Goal: Transaction & Acquisition: Obtain resource

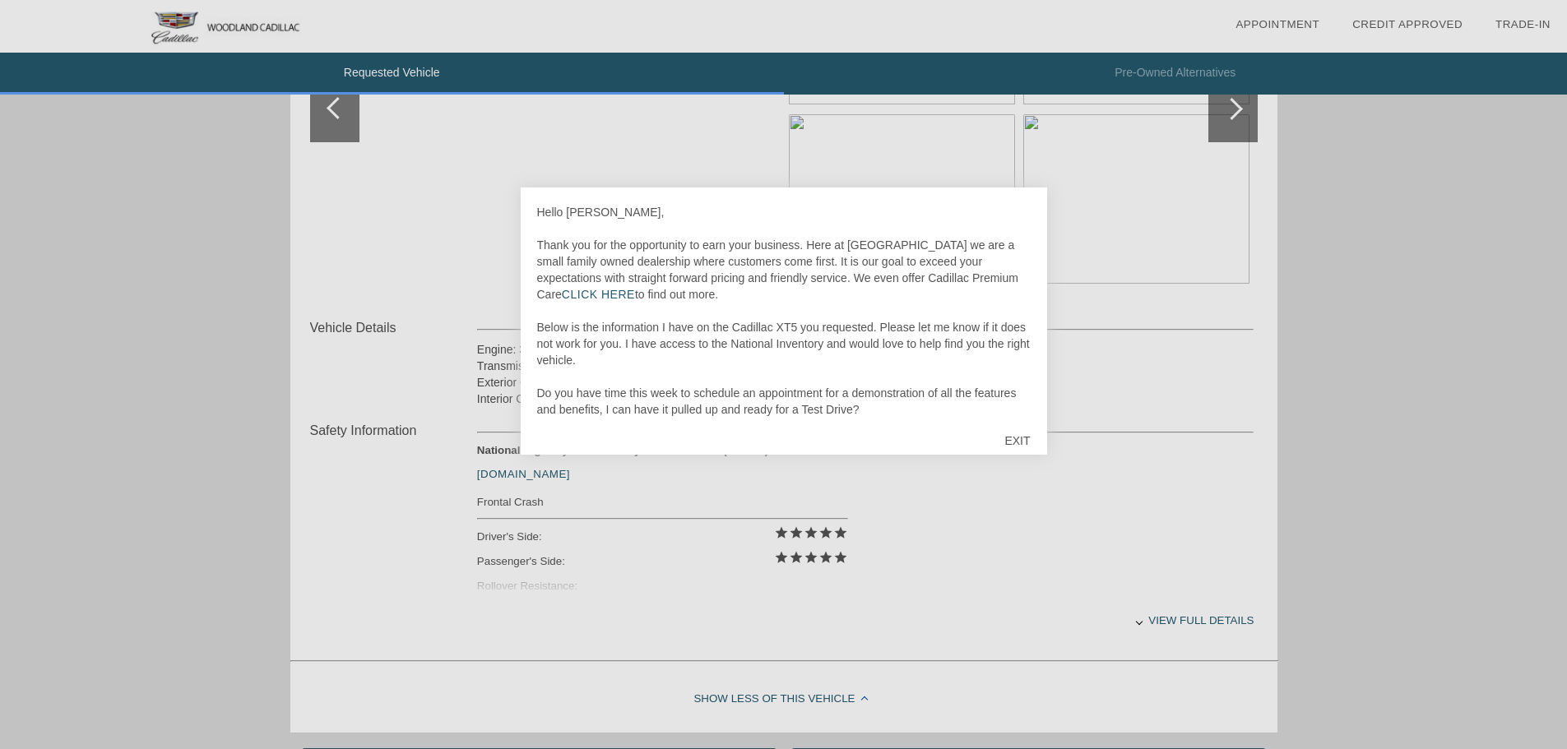
scroll to position [370, 0]
click at [1021, 439] on div "EXIT" at bounding box center [1017, 440] width 58 height 49
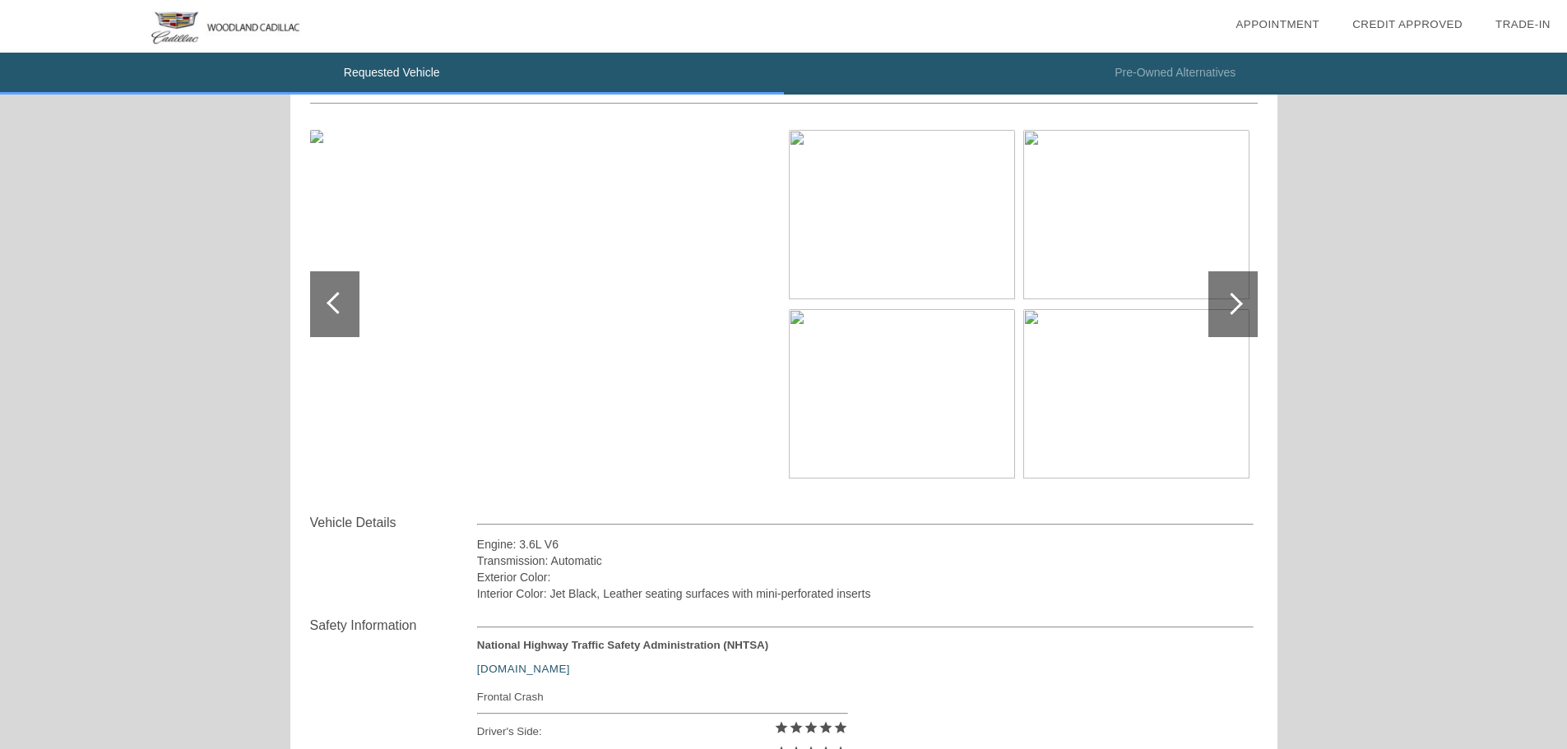
scroll to position [0, 0]
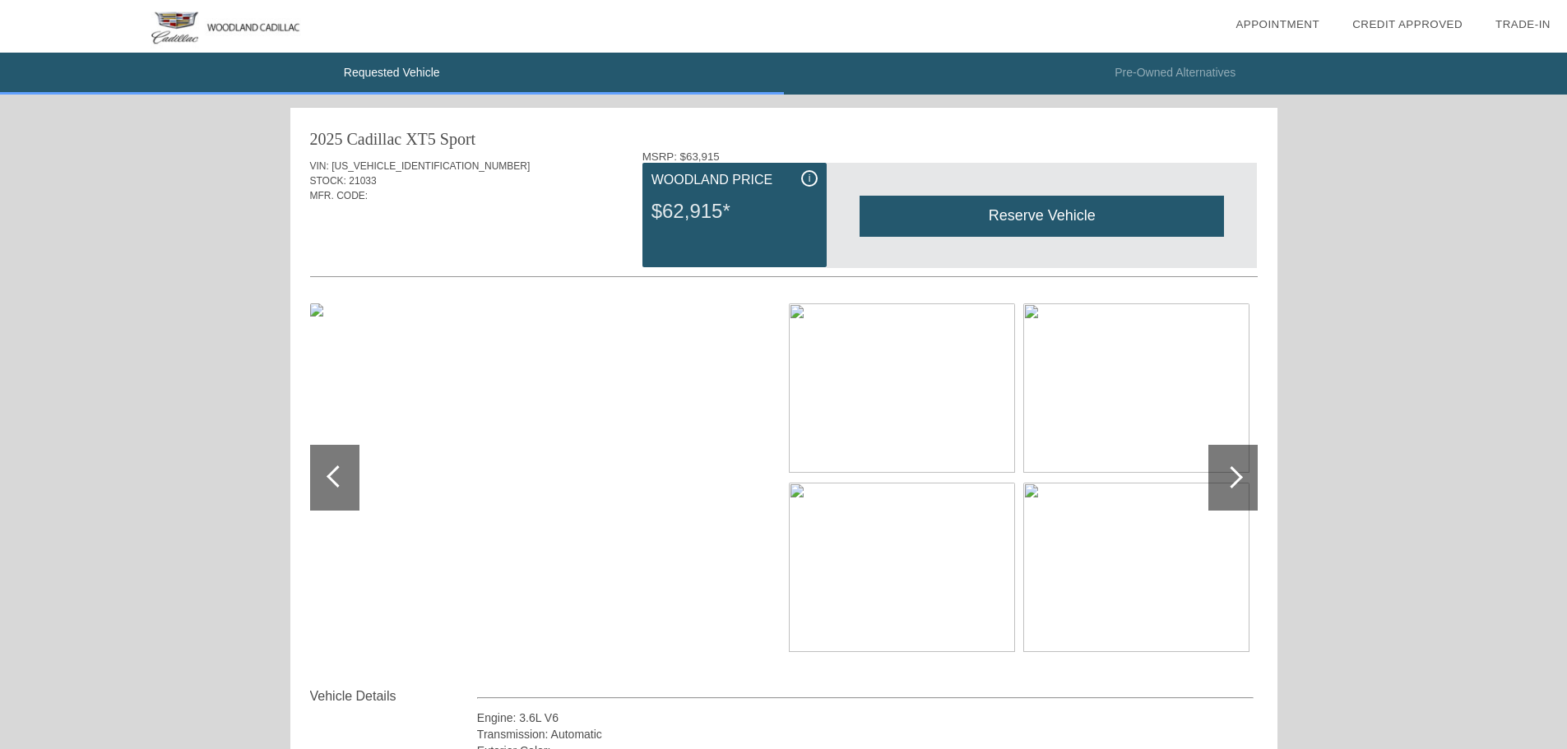
click at [804, 174] on div "i" at bounding box center [809, 178] width 16 height 16
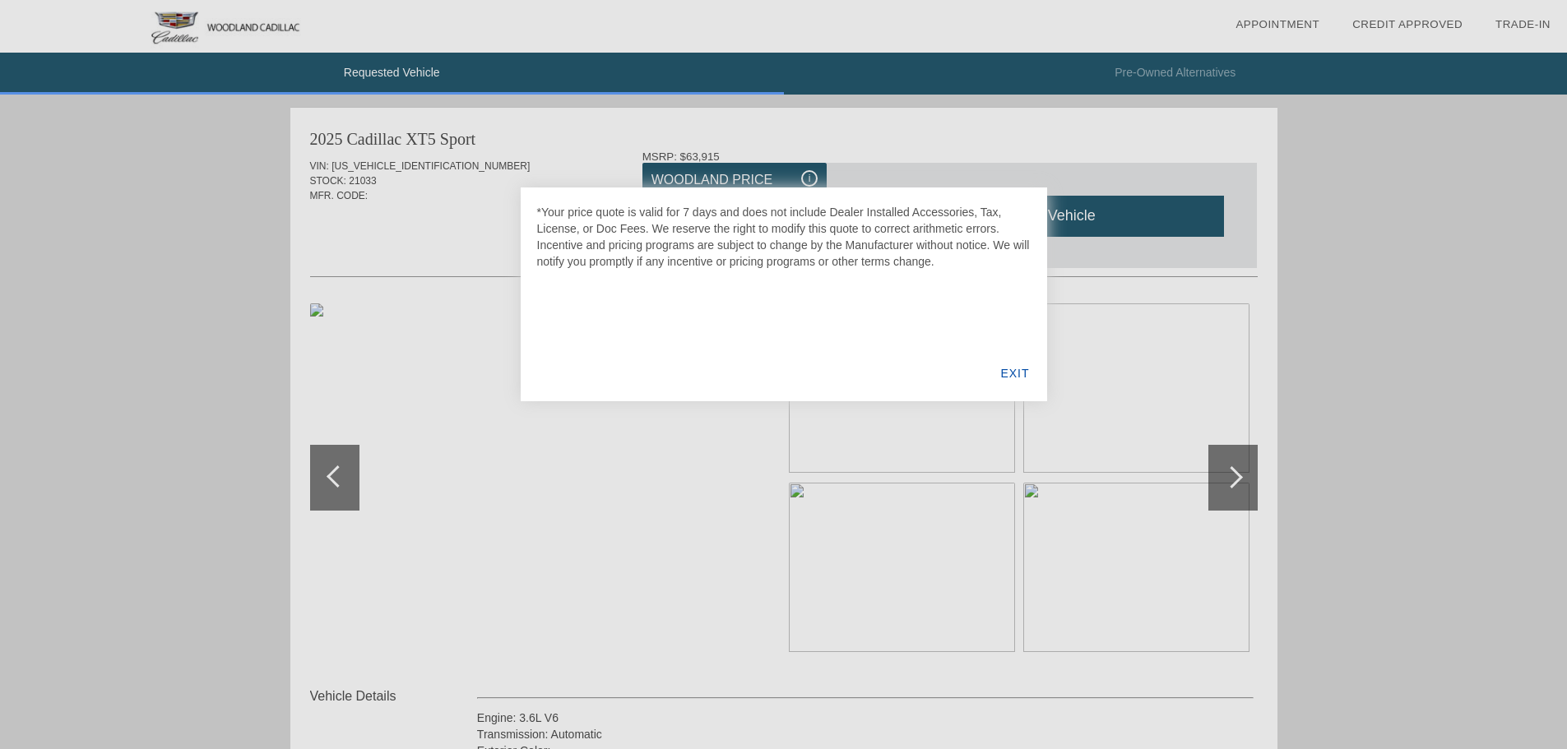
click at [1014, 364] on div "EXIT" at bounding box center [1014, 373] width 63 height 56
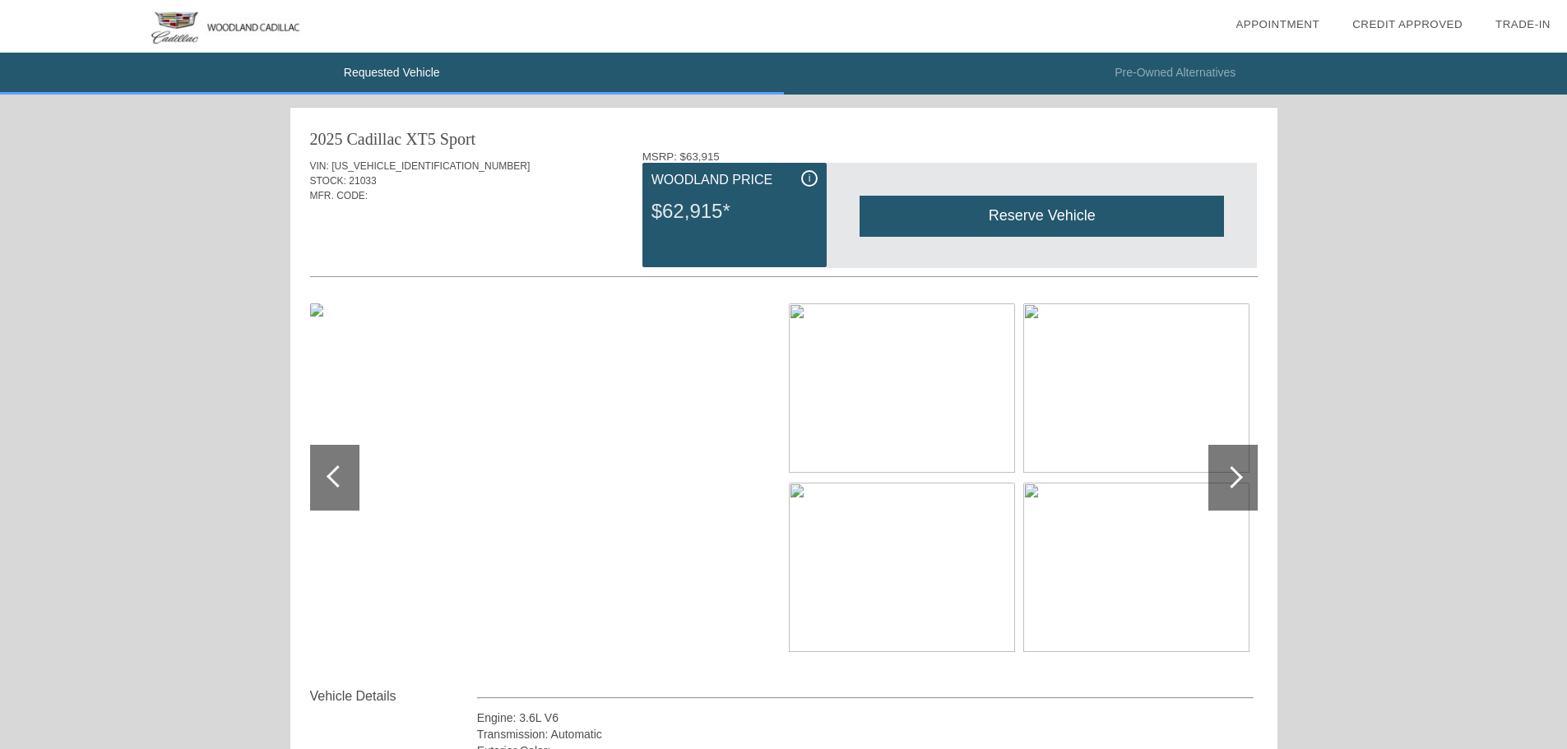
click at [1244, 474] on div at bounding box center [1232, 478] width 49 height 66
click at [338, 471] on div at bounding box center [338, 477] width 22 height 22
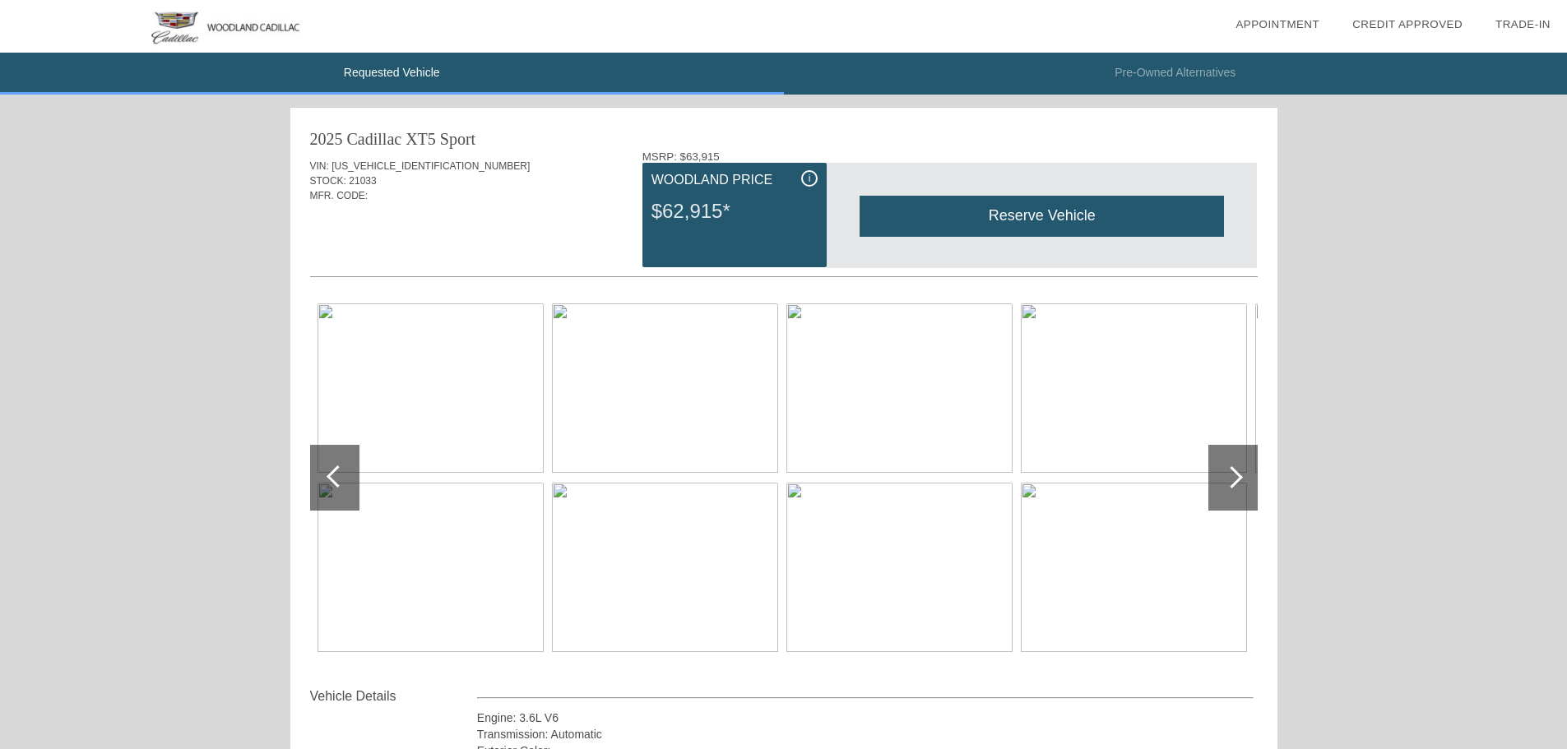
click at [338, 471] on div at bounding box center [338, 477] width 22 height 22
